Goal: Information Seeking & Learning: Compare options

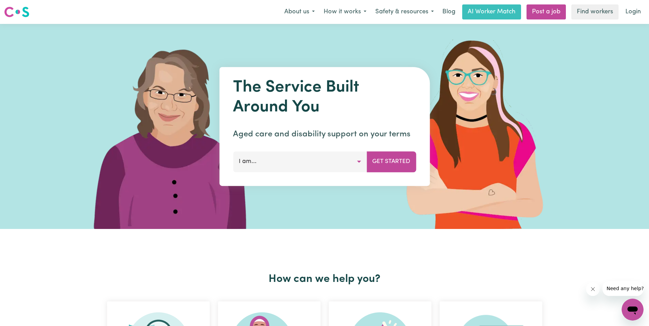
click at [312, 164] on button "I am..." at bounding box center [300, 161] width 134 height 21
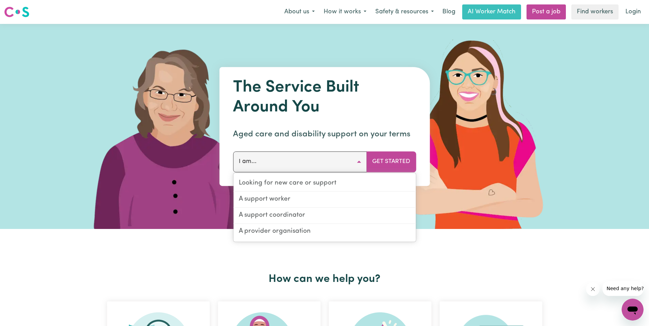
click at [301, 97] on h1 "The Service Built Around You" at bounding box center [324, 97] width 183 height 39
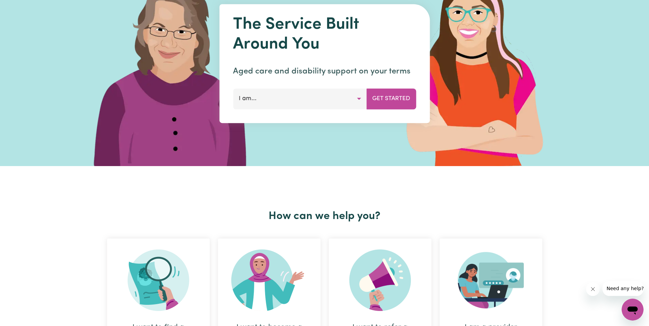
scroll to position [137, 0]
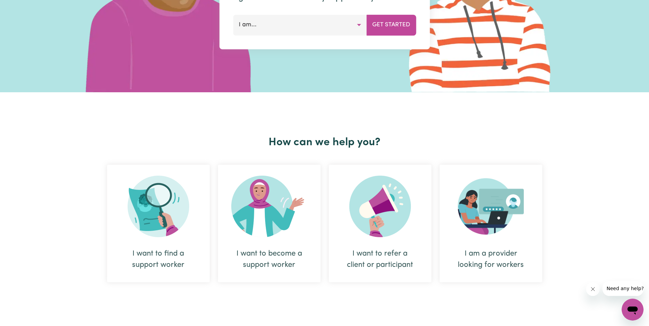
click at [177, 195] on img at bounding box center [159, 207] width 62 height 62
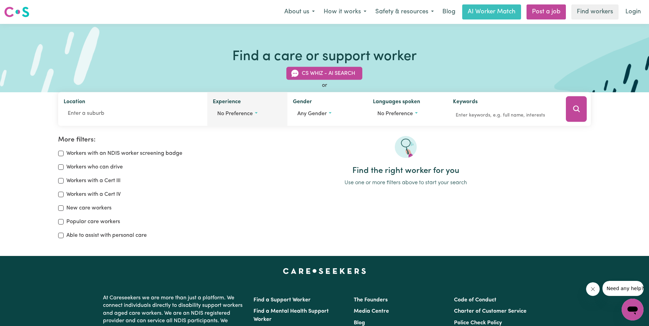
click at [245, 115] on span "No preference" at bounding box center [235, 113] width 36 height 5
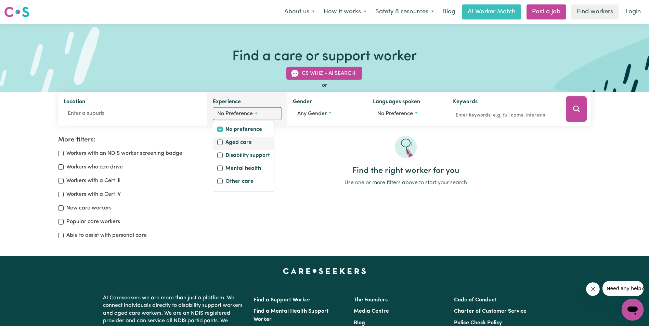
click at [237, 145] on label "Aged care" at bounding box center [238, 143] width 26 height 10
click at [223, 145] on input "Aged care" at bounding box center [219, 142] width 5 height 5
checkbox input "true"
checkbox input "false"
click at [314, 148] on div at bounding box center [405, 151] width 370 height 30
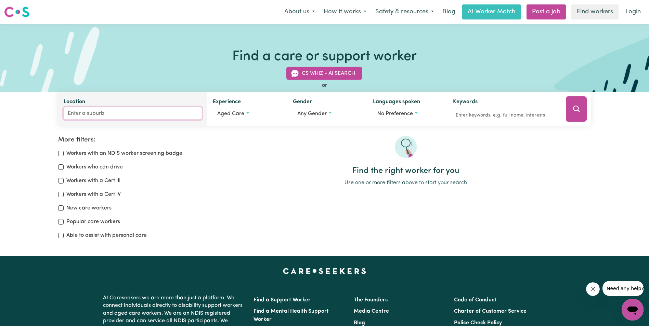
click at [114, 113] on input "Location" at bounding box center [133, 113] width 138 height 12
type input "beenleigh"
type input "[GEOGRAPHIC_DATA], [GEOGRAPHIC_DATA], 4207"
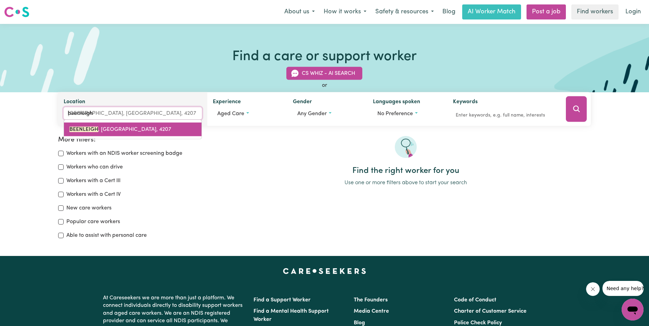
click at [151, 131] on link "[GEOGRAPHIC_DATA] , [GEOGRAPHIC_DATA], 4207" at bounding box center [132, 130] width 137 height 14
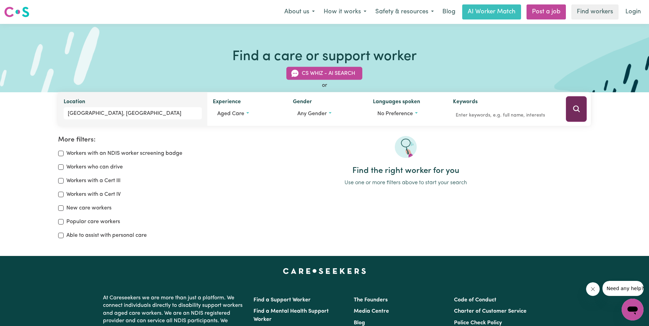
click at [574, 106] on icon "Search" at bounding box center [576, 109] width 8 height 8
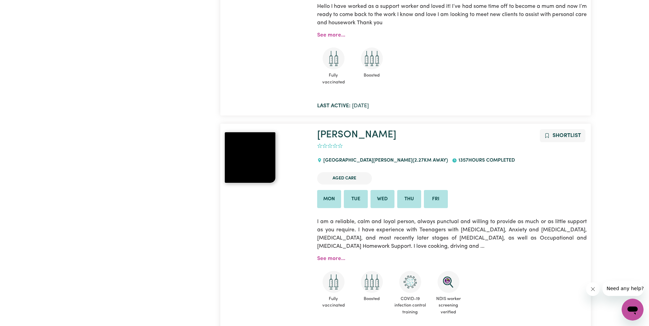
scroll to position [217, 0]
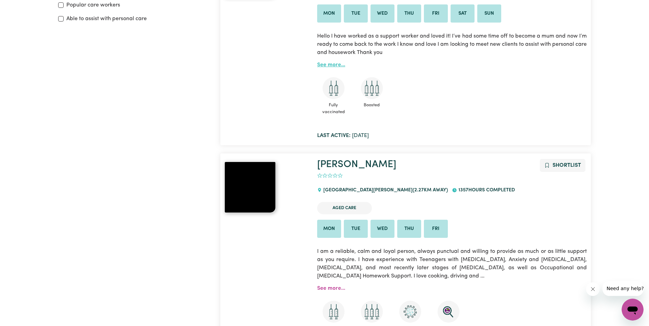
click at [326, 63] on link "See more..." at bounding box center [331, 64] width 28 height 5
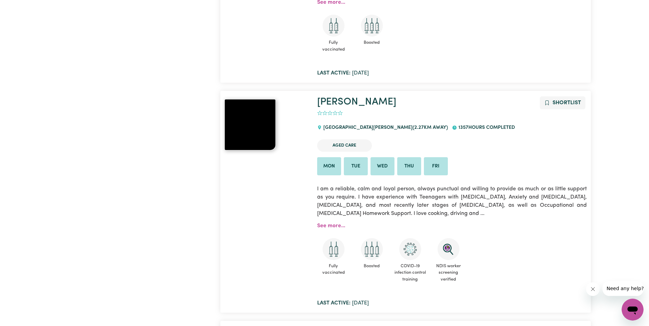
scroll to position [319, 0]
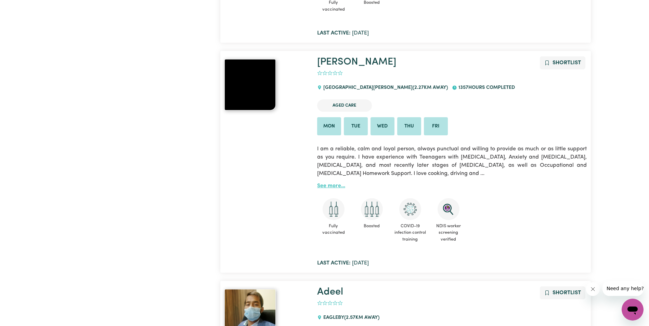
click at [336, 183] on link "See more..." at bounding box center [331, 185] width 28 height 5
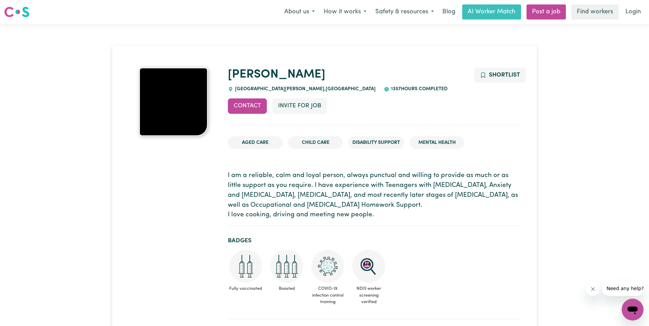
scroll to position [171, 0]
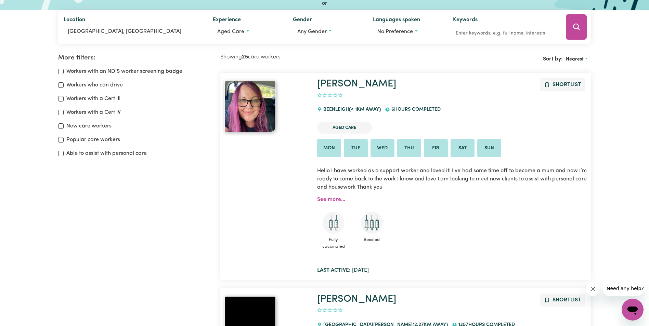
scroll to position [103, 0]
